Goal: Transaction & Acquisition: Download file/media

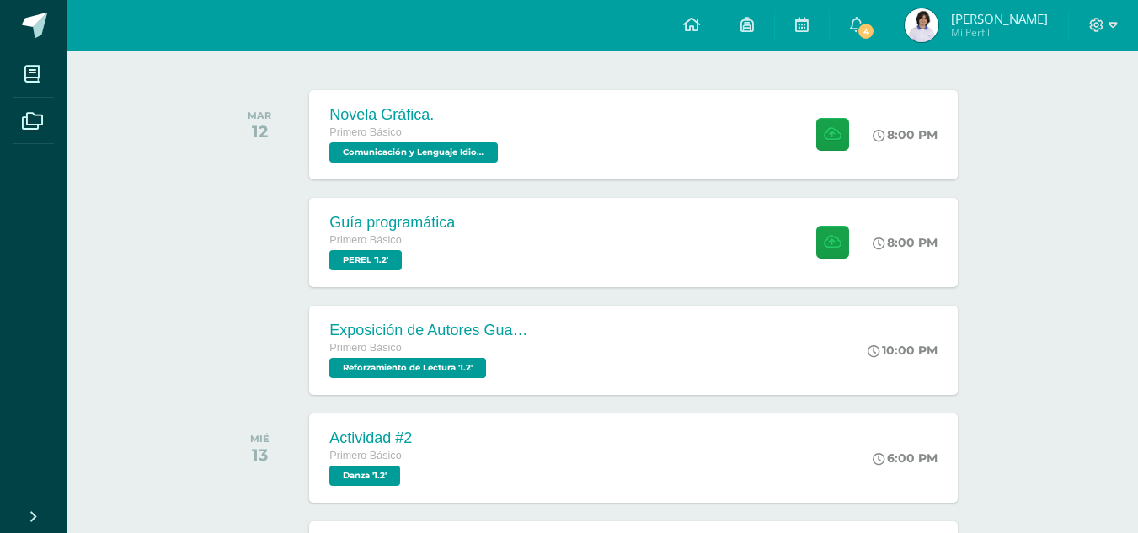
scroll to position [271, 0]
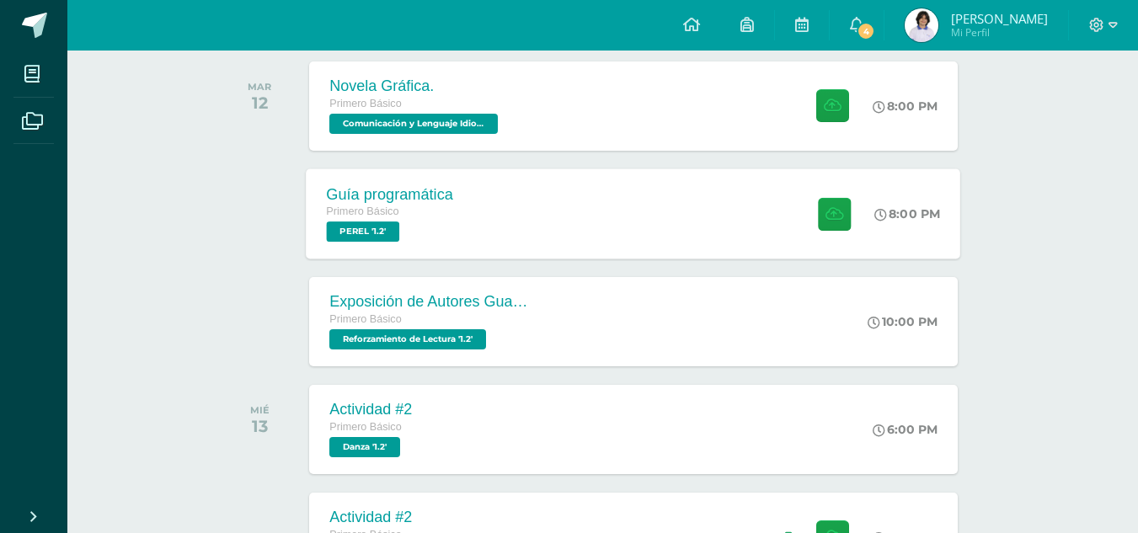
click at [382, 221] on div "Primero Básico" at bounding box center [390, 212] width 127 height 19
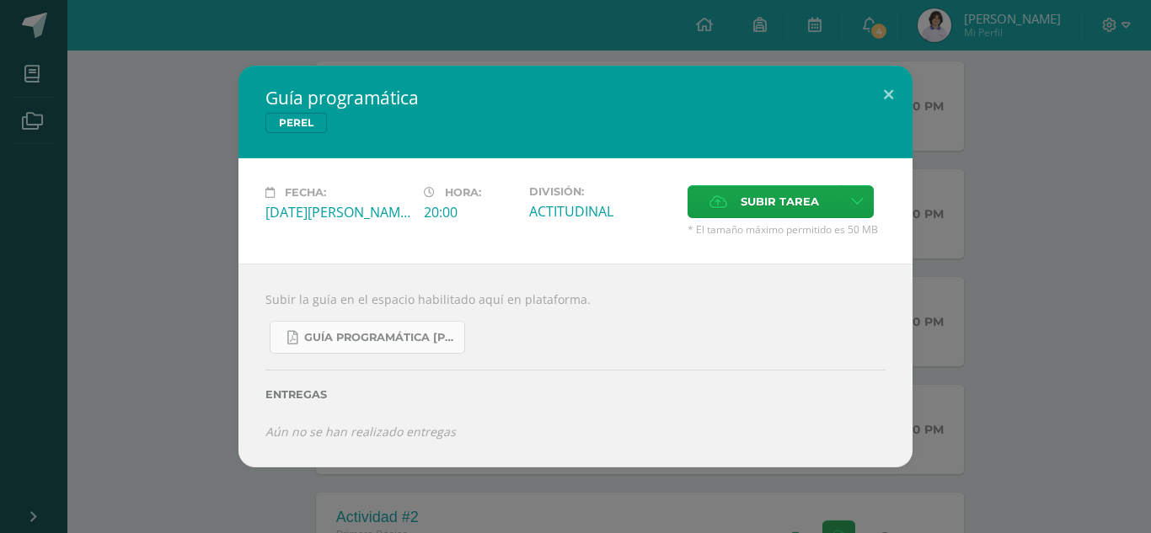
click at [382, 337] on span "Guía Programática PEREL 1ro Básico - Bloque 3 - Profe. Julio Villatoro.pdf" at bounding box center [380, 337] width 152 height 13
click at [887, 95] on button at bounding box center [888, 94] width 48 height 57
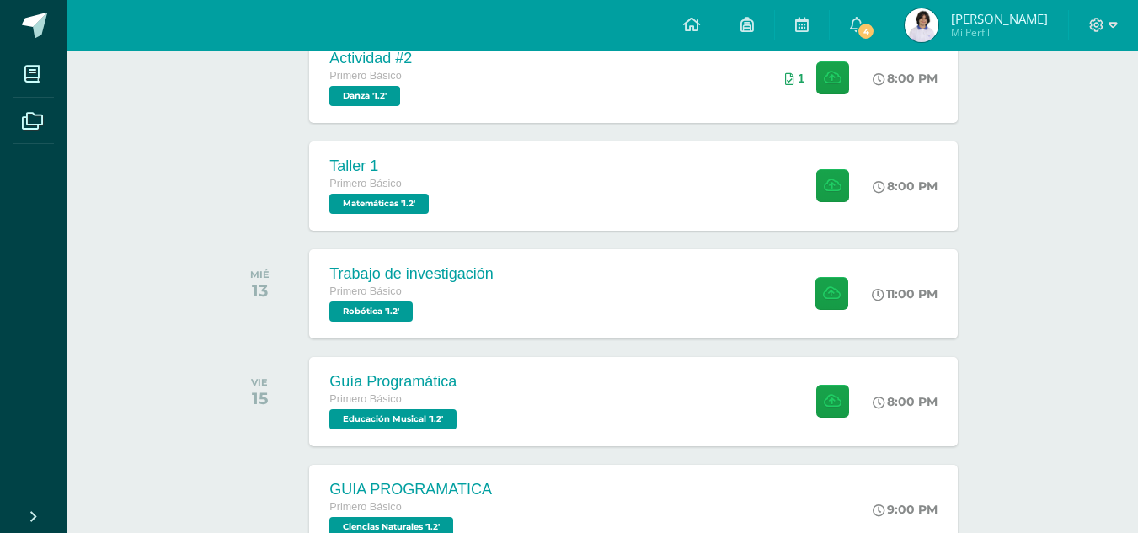
scroll to position [739, 0]
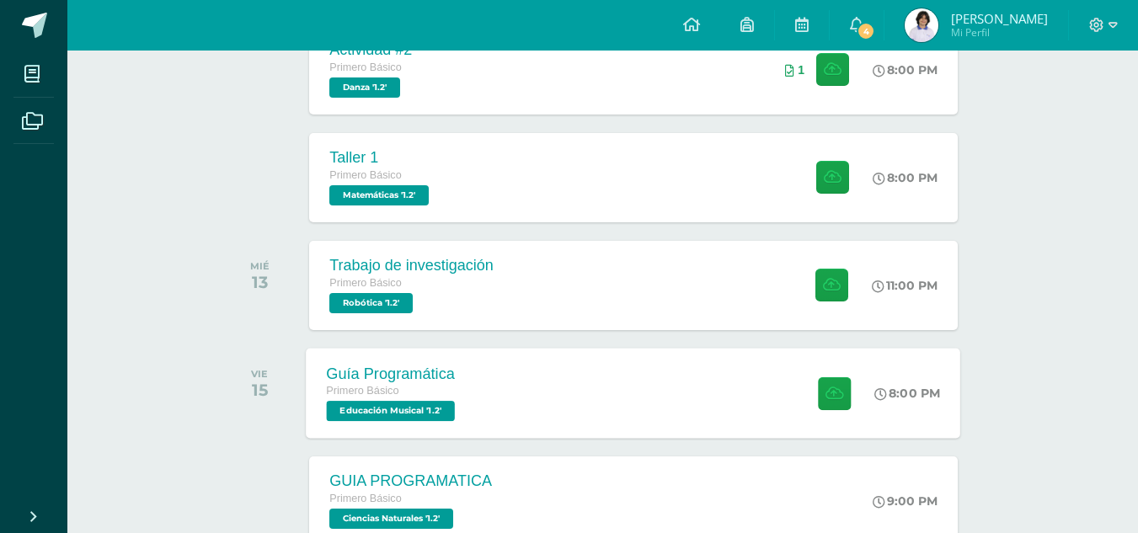
click at [442, 398] on div "Primero Básico" at bounding box center [393, 391] width 133 height 19
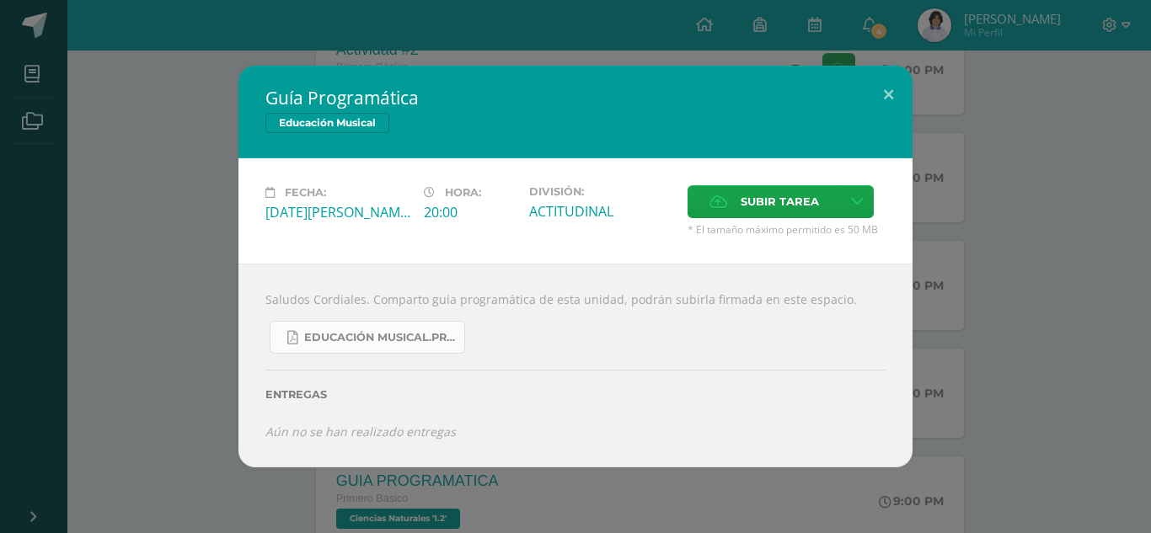
click at [433, 334] on span "Educación Musical.Primero básico..pdf" at bounding box center [380, 337] width 152 height 13
click at [883, 89] on button at bounding box center [888, 94] width 48 height 57
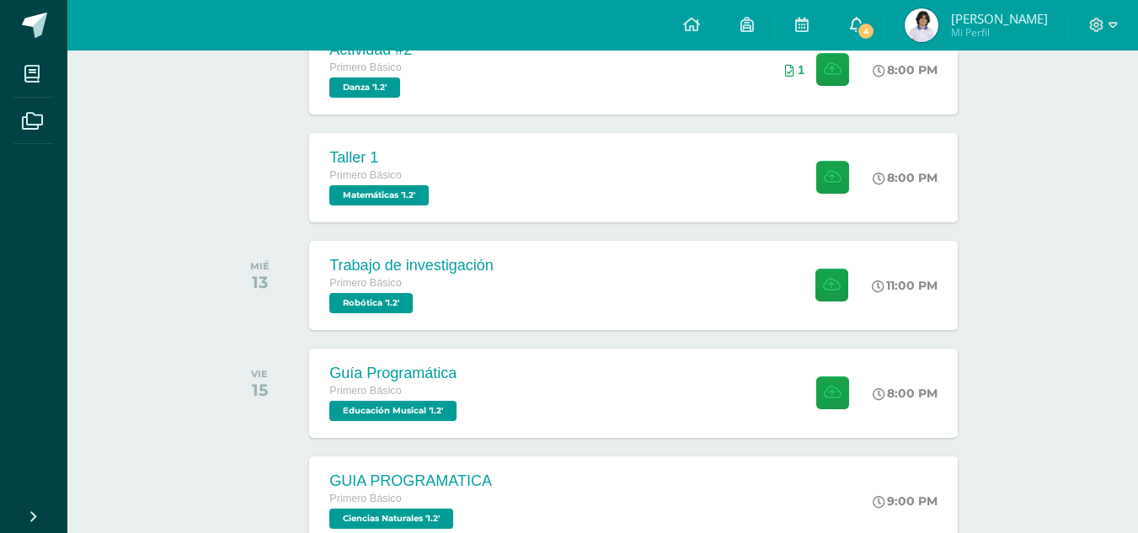
click at [857, 24] on span "4" at bounding box center [866, 31] width 19 height 19
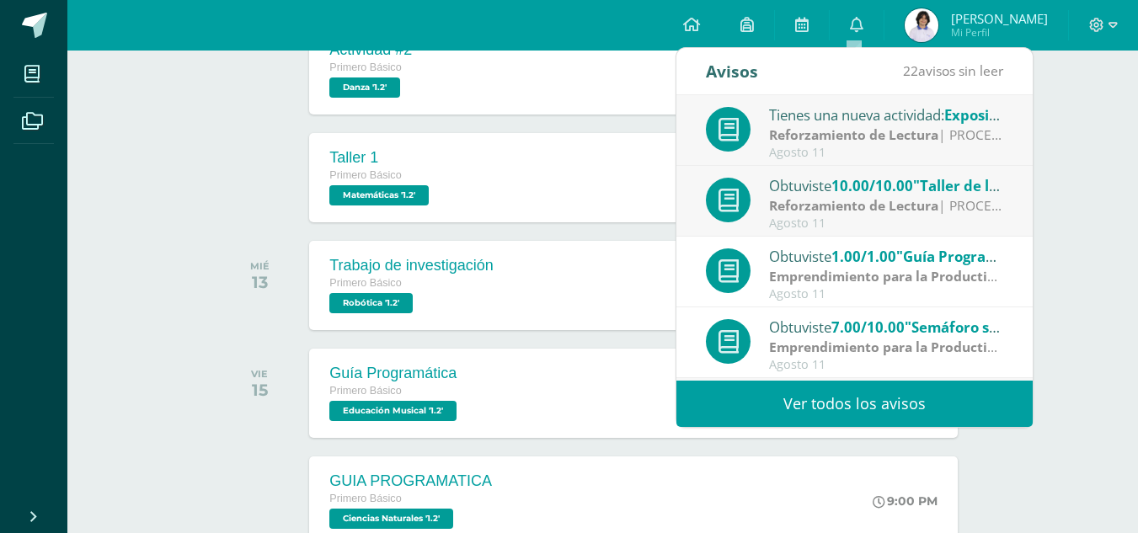
click at [804, 190] on div "Obtuviste 10.00/10.00 "Taller de lectura: El ratón Enriqueto" en Reforzamiento …" at bounding box center [886, 185] width 234 height 22
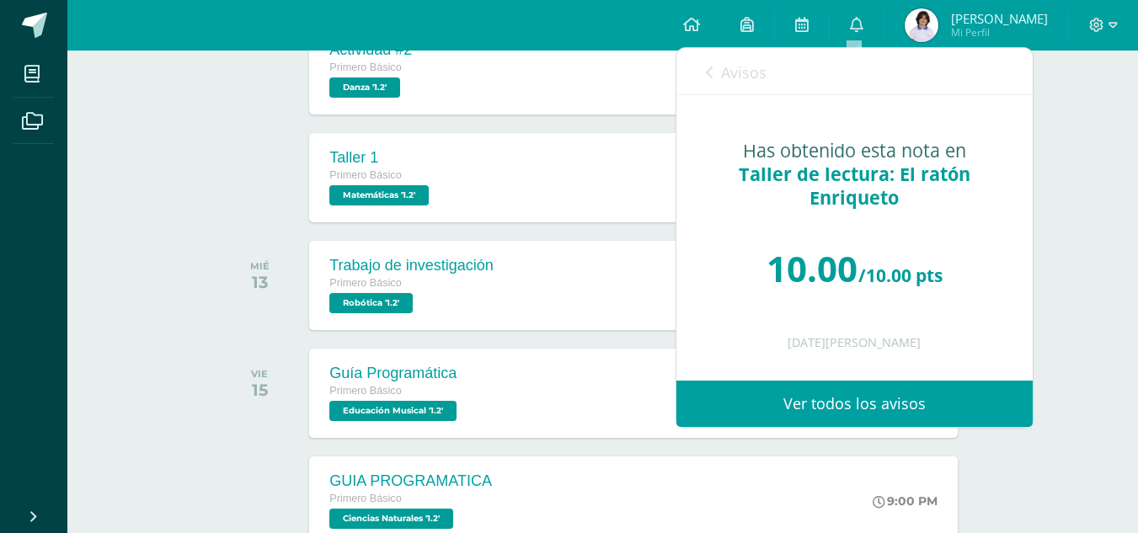
click at [834, 402] on link "Ver todos los avisos" at bounding box center [854, 404] width 356 height 46
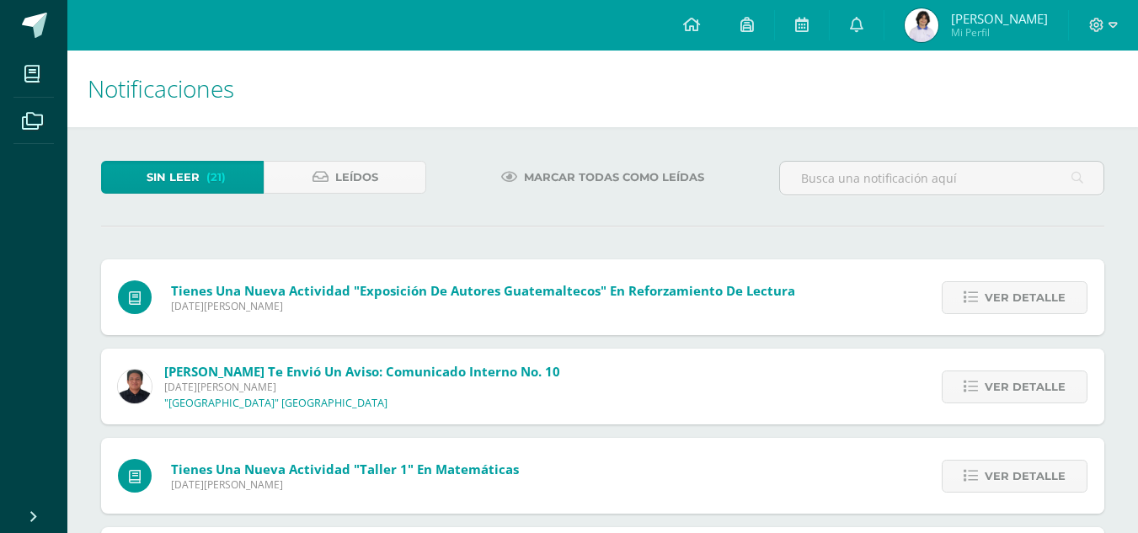
click at [630, 291] on span "Tienes una nueva actividad "Exposición de Autores Guatemaltecos" En Reforzamien…" at bounding box center [483, 290] width 624 height 17
click at [1038, 296] on span "Ver detalle" at bounding box center [1025, 297] width 81 height 31
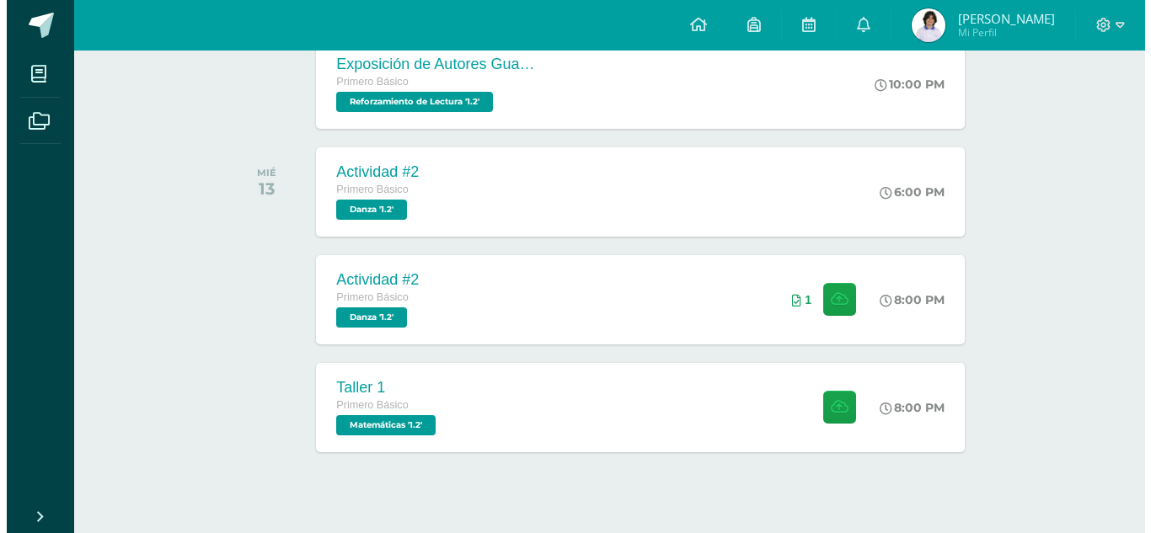
scroll to position [534, 0]
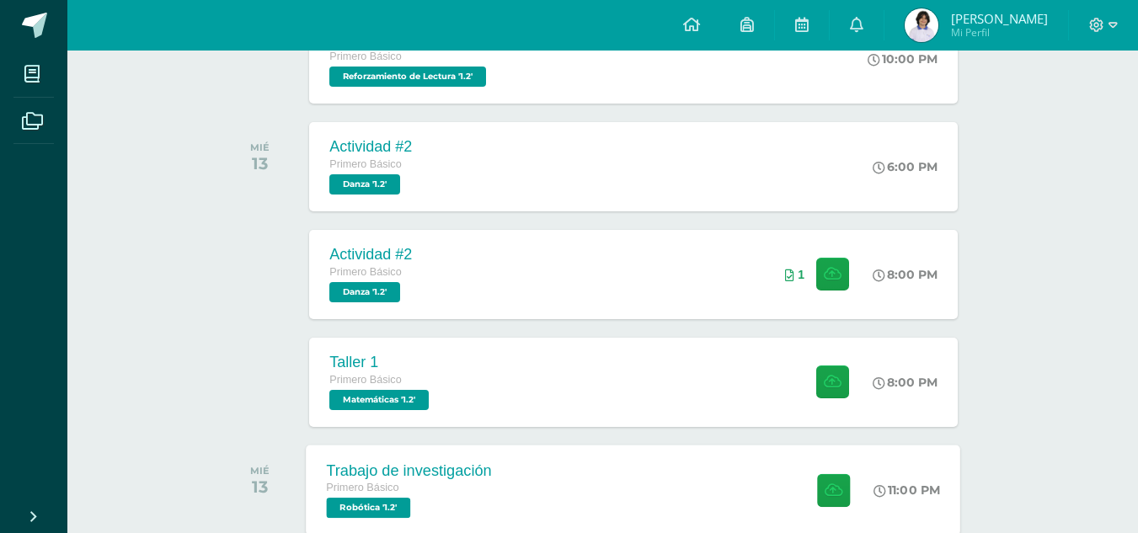
click at [369, 501] on span "Robótica '1.2'" at bounding box center [369, 508] width 84 height 20
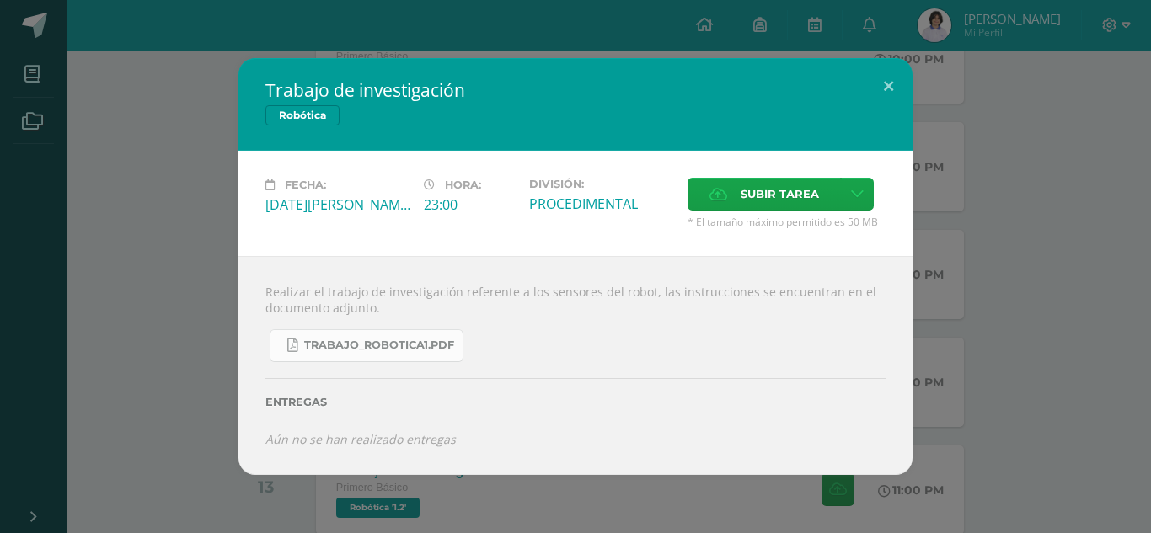
click at [393, 346] on span "TRABAJO_ROBOTICA1.pdf" at bounding box center [379, 345] width 150 height 13
